Goal: Information Seeking & Learning: Learn about a topic

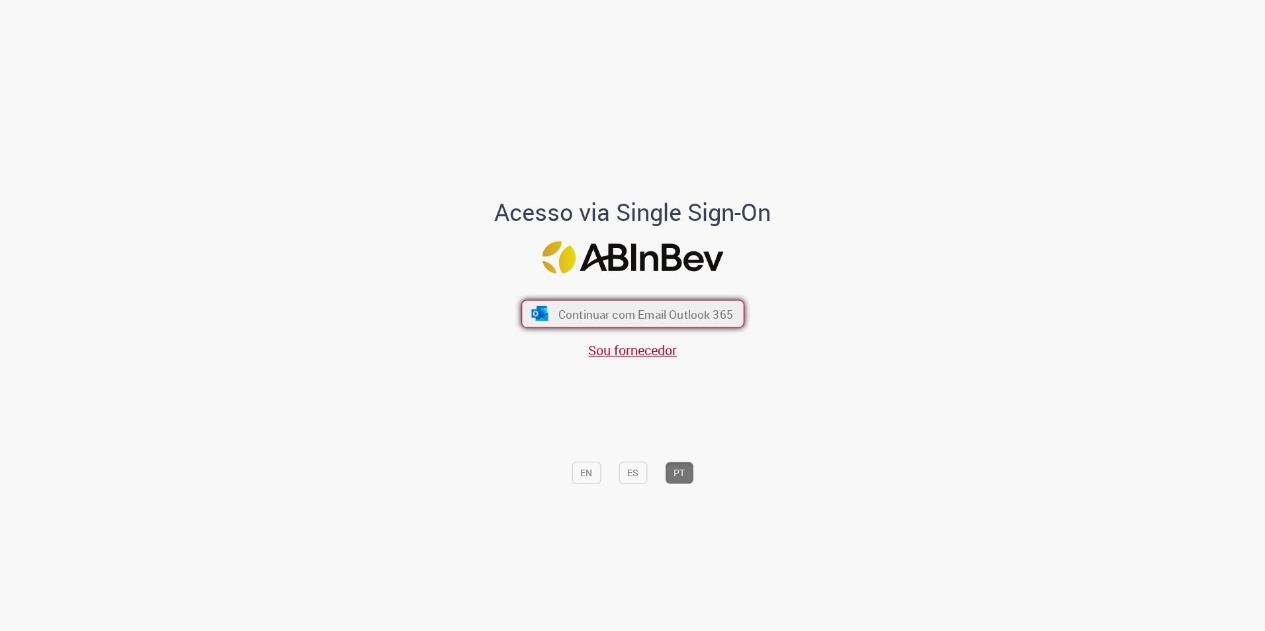
click at [566, 305] on button "Continuar com Email Outlook 365" at bounding box center [633, 314] width 223 height 28
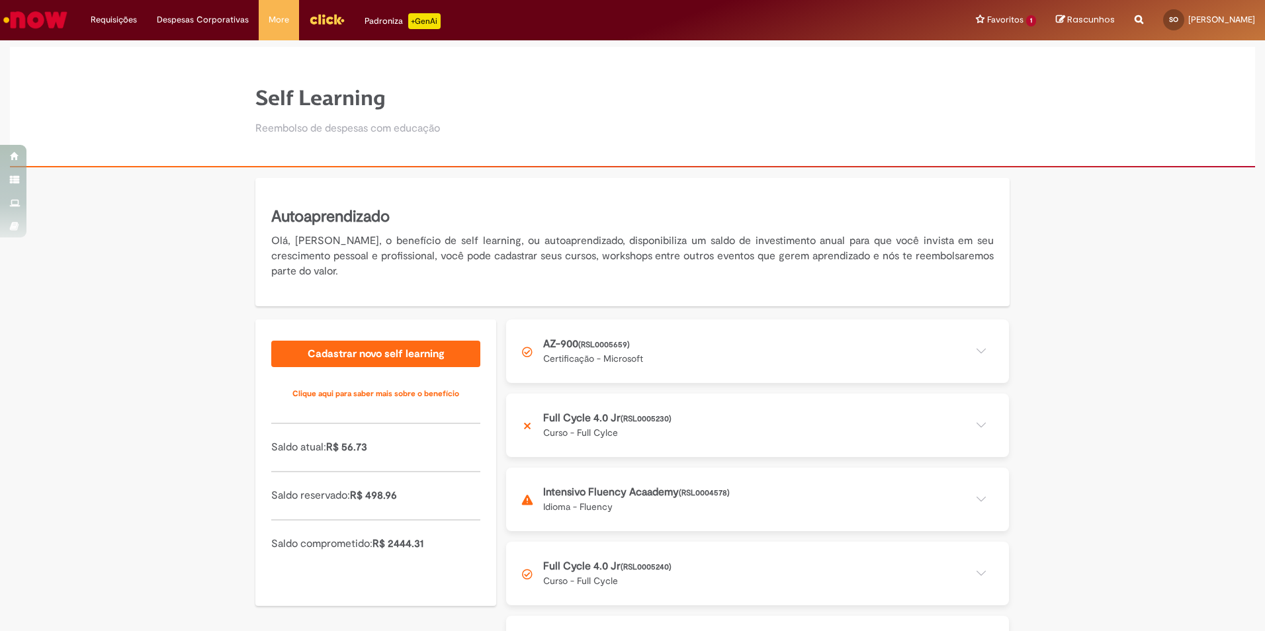
click at [1207, 294] on div "Autoaprendizado Olá, [PERSON_NAME], o benefício de self learning, ou autoaprend…" at bounding box center [632, 434] width 1265 height 512
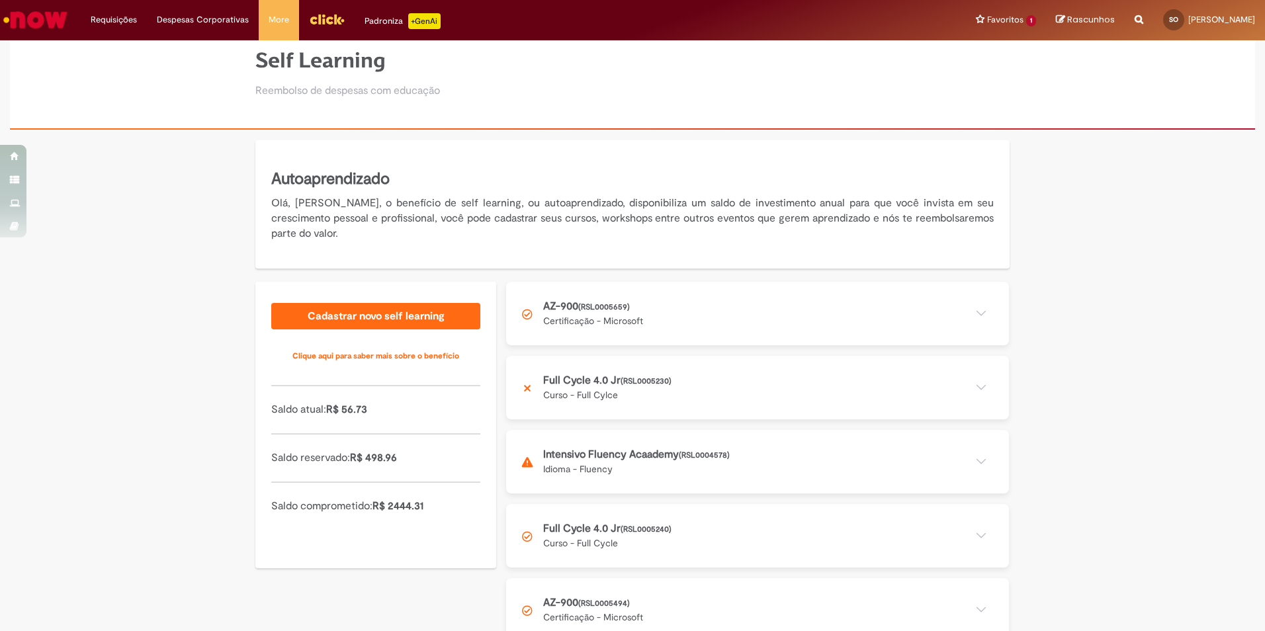
scroll to position [59, 0]
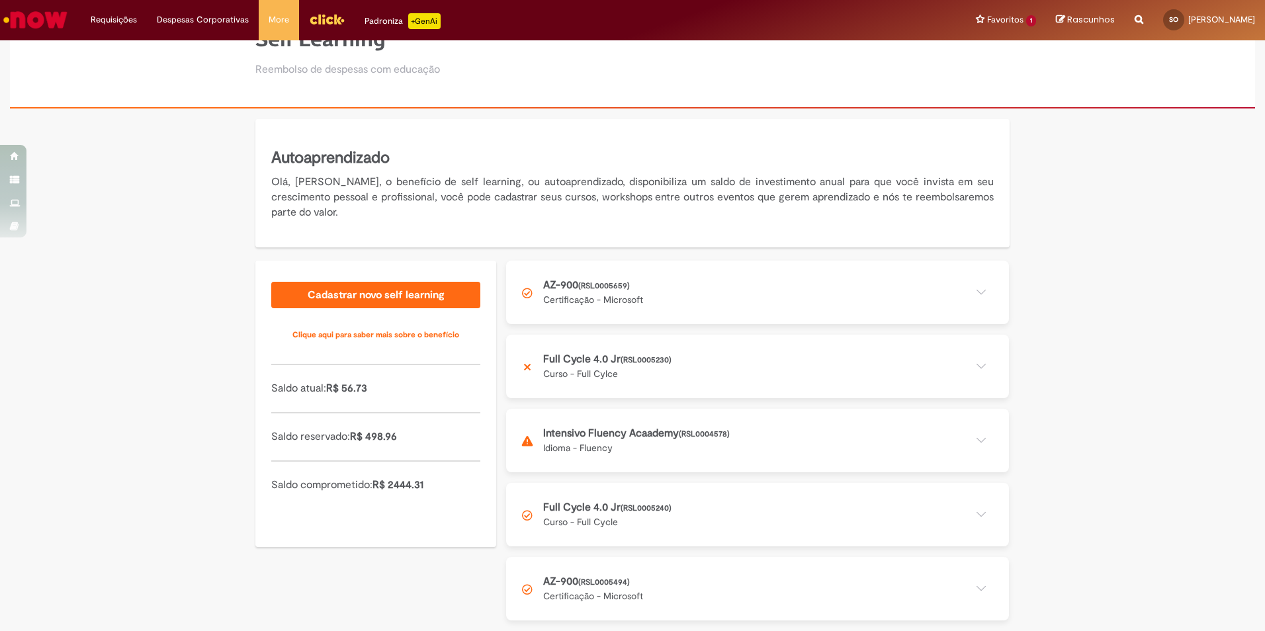
click at [939, 298] on button at bounding box center [757, 293] width 503 height 64
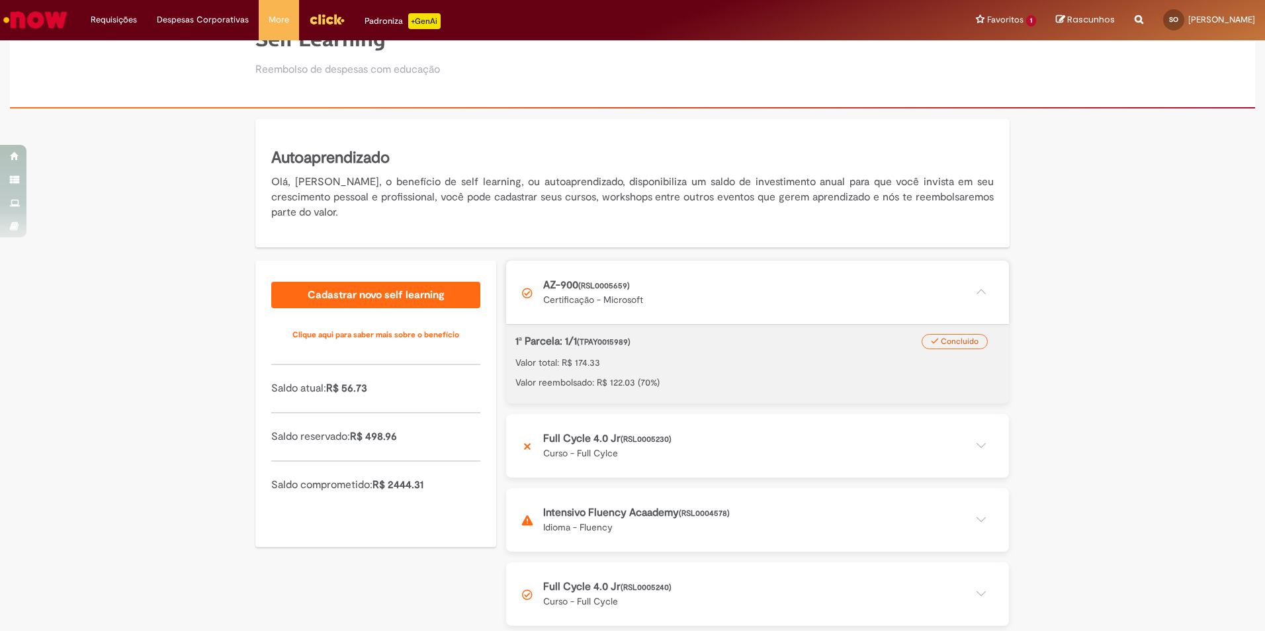
click at [939, 298] on button at bounding box center [757, 293] width 503 height 64
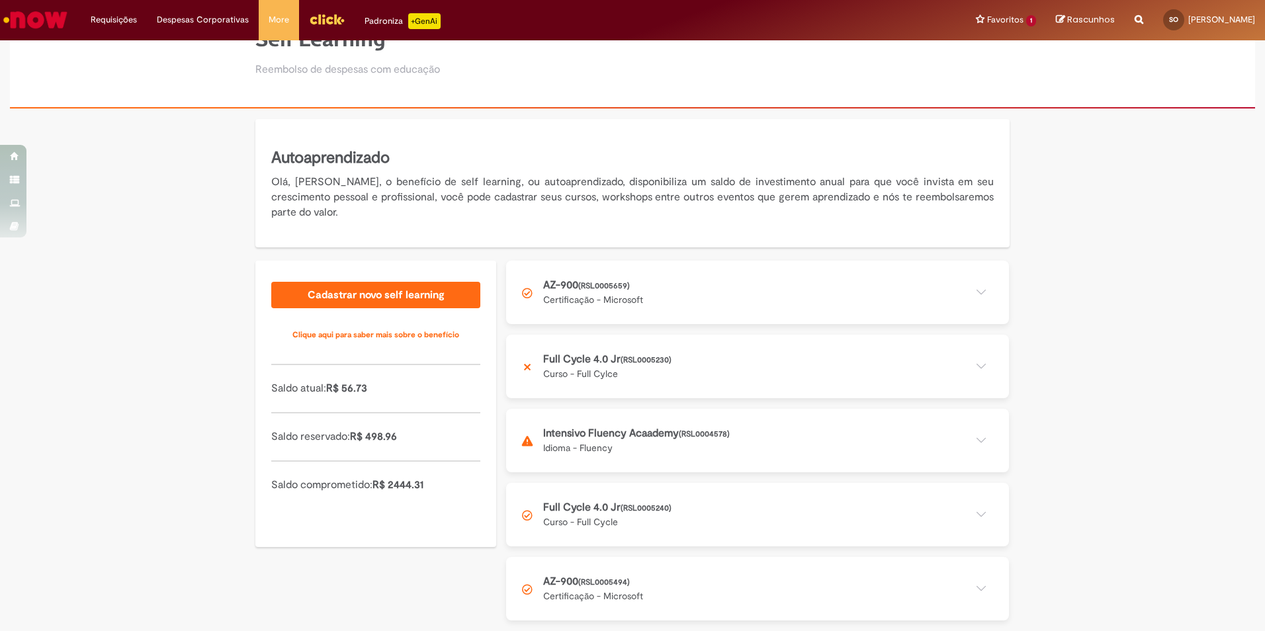
click at [768, 583] on button at bounding box center [757, 589] width 503 height 64
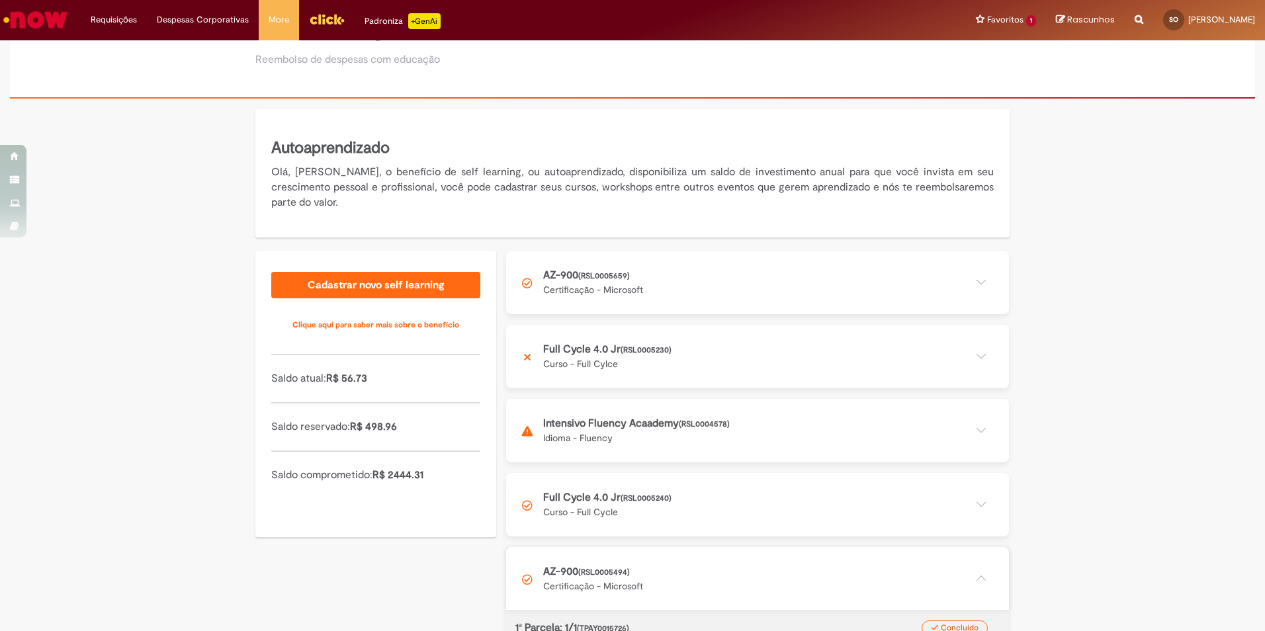
scroll to position [0, 0]
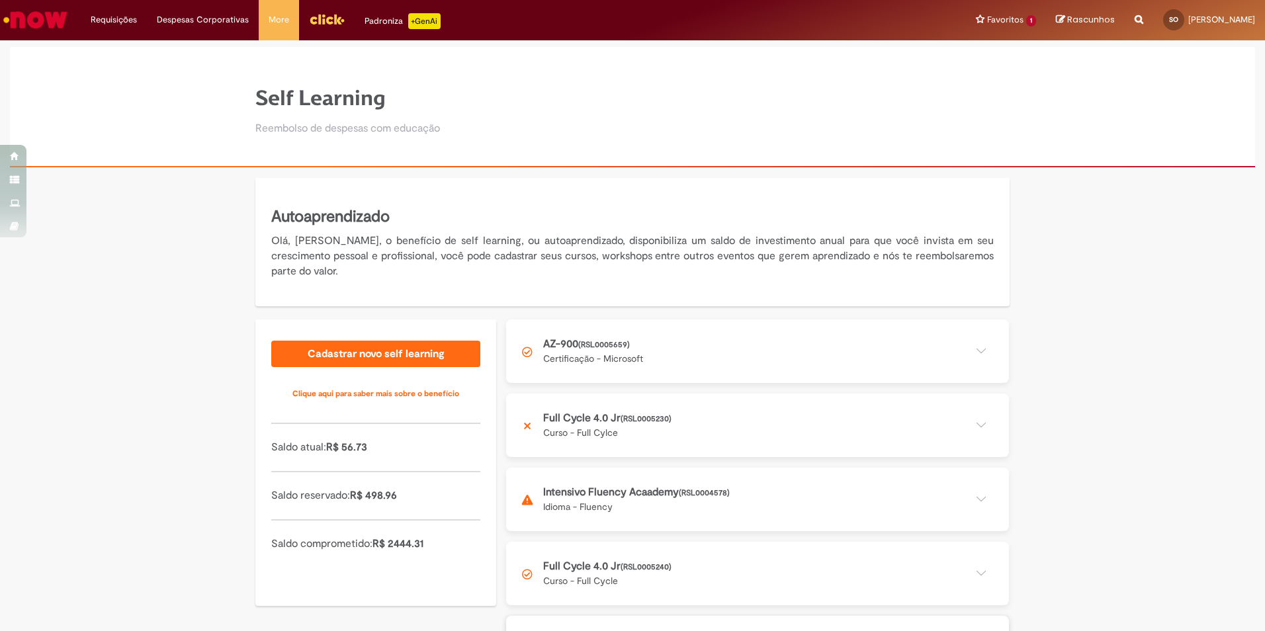
click at [813, 346] on button at bounding box center [757, 352] width 503 height 64
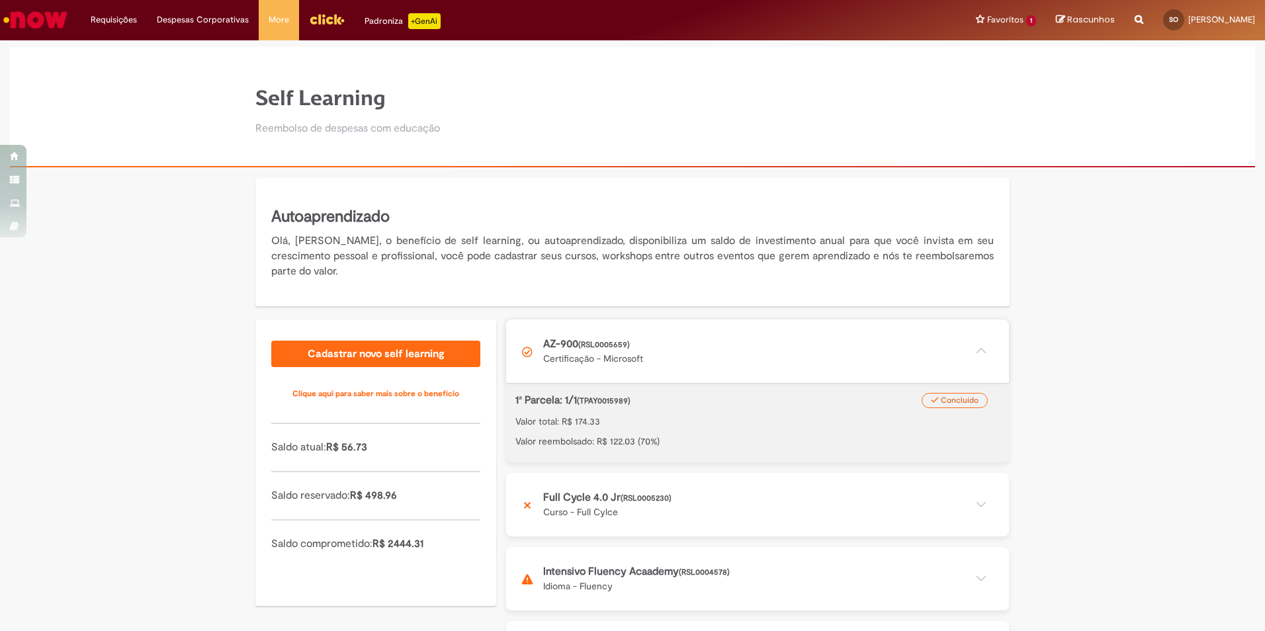
scroll to position [132, 0]
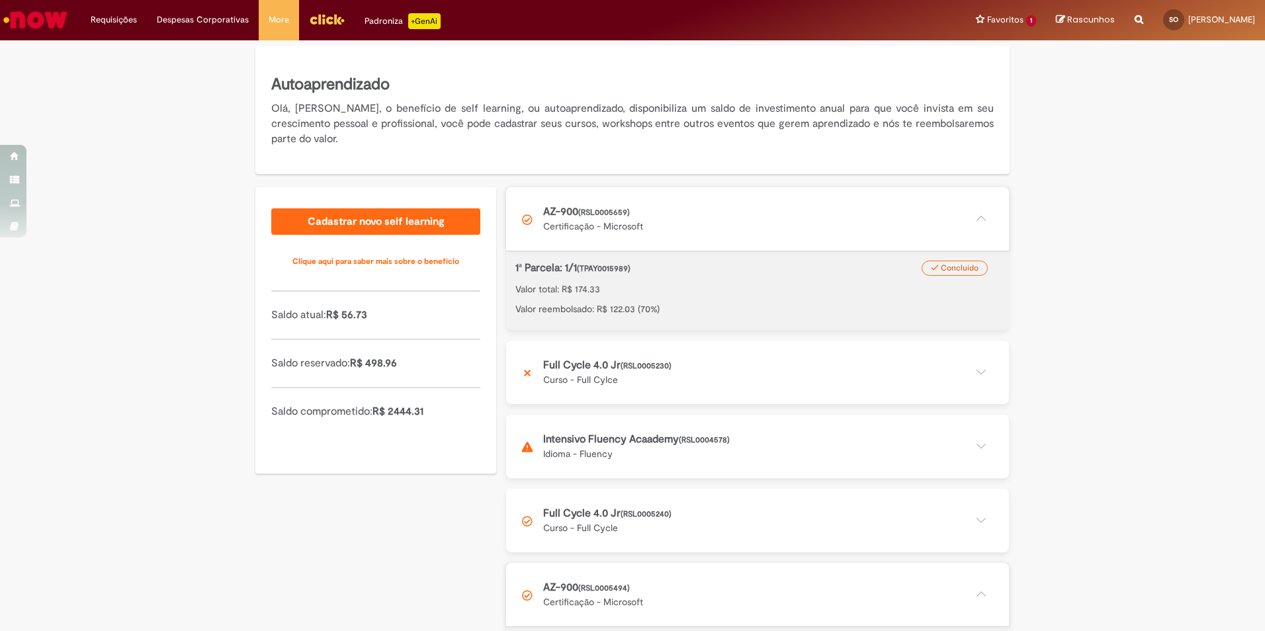
click at [1087, 463] on div "Autoaprendizado Olá, [PERSON_NAME], o benefício de self learning, ou autoaprend…" at bounding box center [632, 381] width 1265 height 671
